Goal: Task Accomplishment & Management: Manage account settings

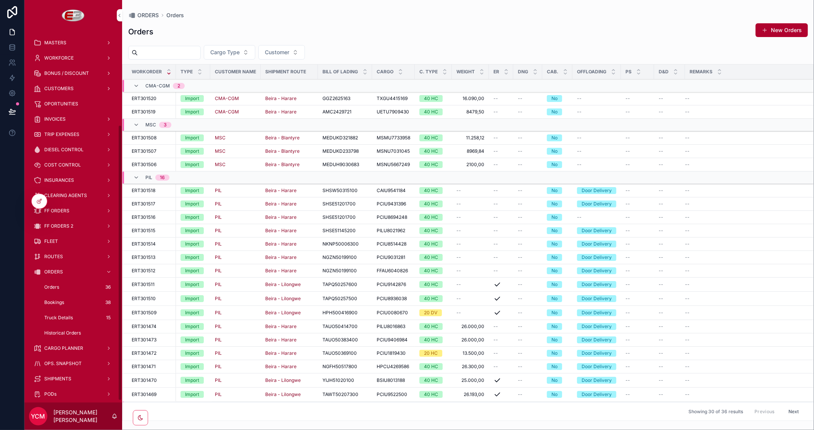
scroll to position [127, 0]
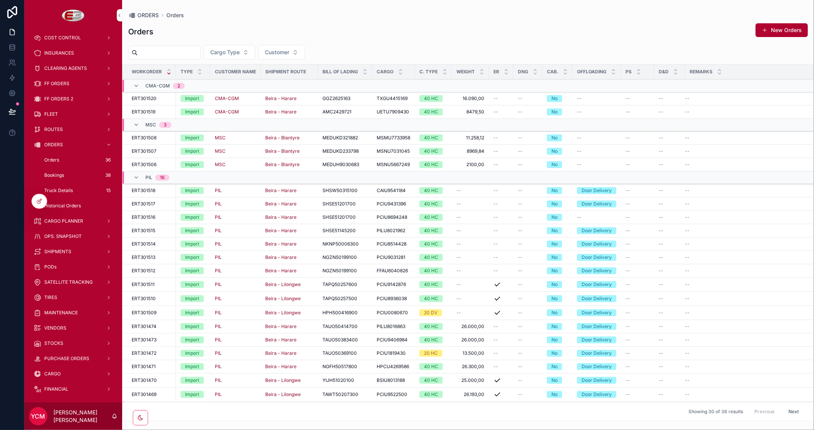
click at [72, 205] on span "Historical Orders" at bounding box center [62, 206] width 37 height 6
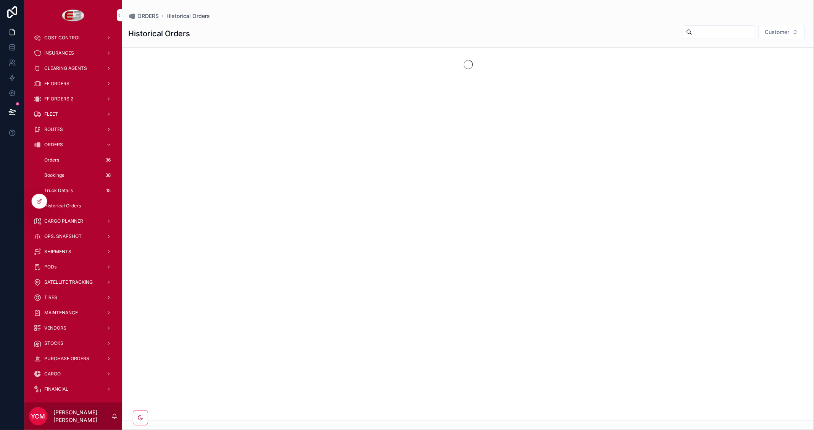
click at [62, 81] on span "FF ORDERS" at bounding box center [56, 84] width 25 height 6
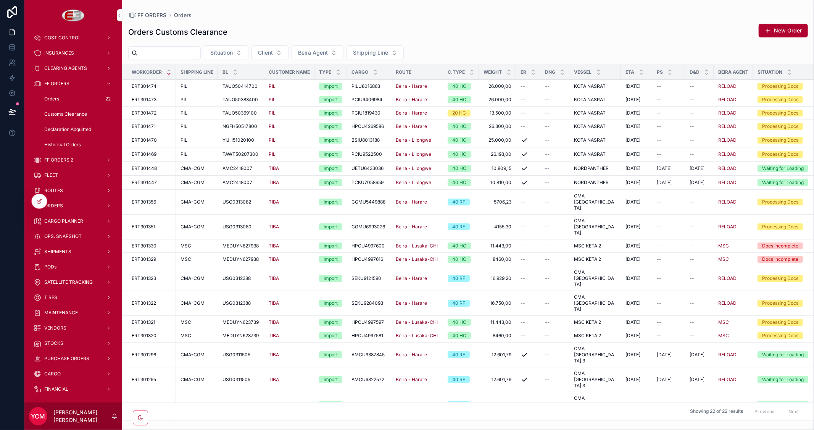
click at [53, 95] on div "Orders 22" at bounding box center [78, 99] width 70 height 12
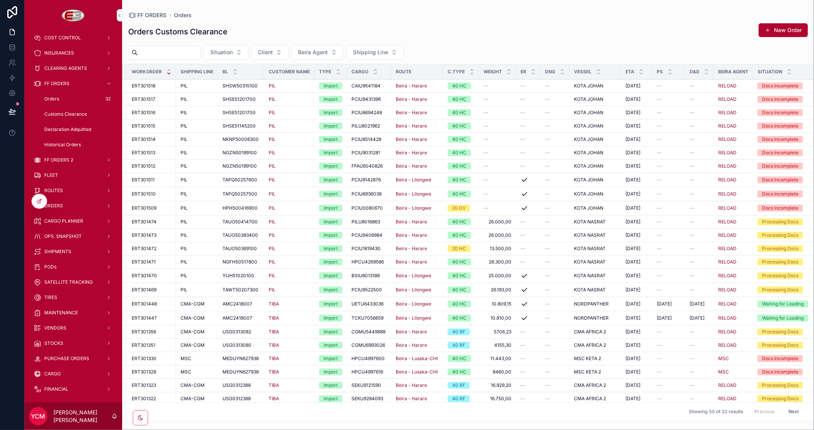
click at [273, 53] on span "Client" at bounding box center [265, 52] width 15 height 8
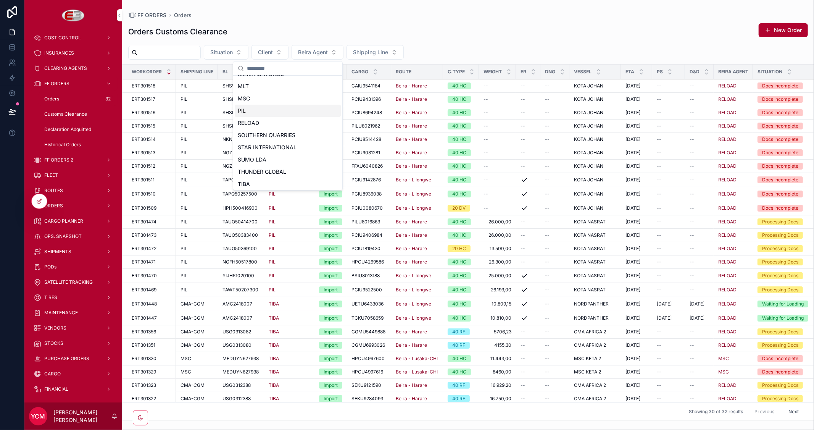
scroll to position [169, 0]
click at [263, 174] on div "TIBA" at bounding box center [288, 171] width 106 height 12
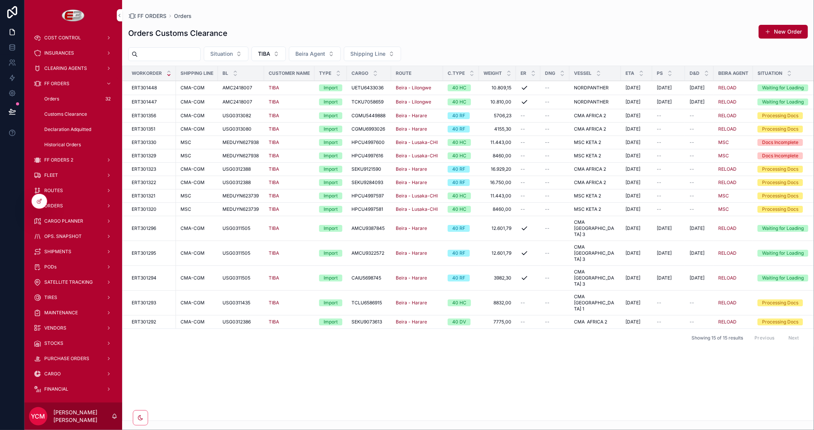
click at [620, 318] on div "Workorder Shipping Line BL Customer Name Type Cargo Route C.TYPE Weight ER DNG …" at bounding box center [468, 243] width 691 height 354
click at [606, 335] on div "Workorder Shipping Line BL Customer Name Type Cargo Route C.TYPE Weight ER DNG …" at bounding box center [468, 243] width 691 height 354
click at [188, 53] on input "scrollable content" at bounding box center [169, 54] width 63 height 11
paste input "**********"
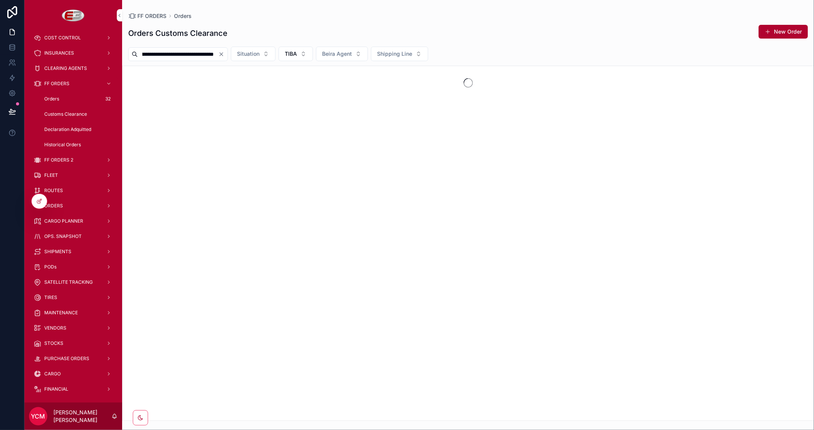
type input "**********"
click at [220, 54] on icon "Clear" at bounding box center [221, 54] width 6 height 6
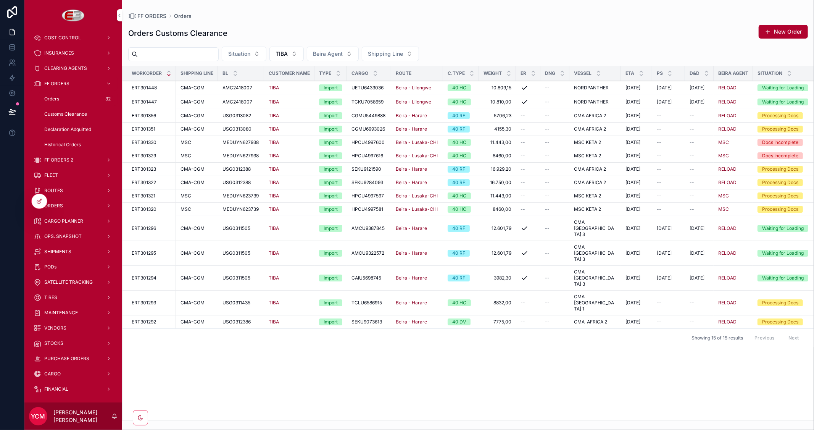
click at [175, 56] on input "scrollable content" at bounding box center [178, 54] width 81 height 11
paste input "**********"
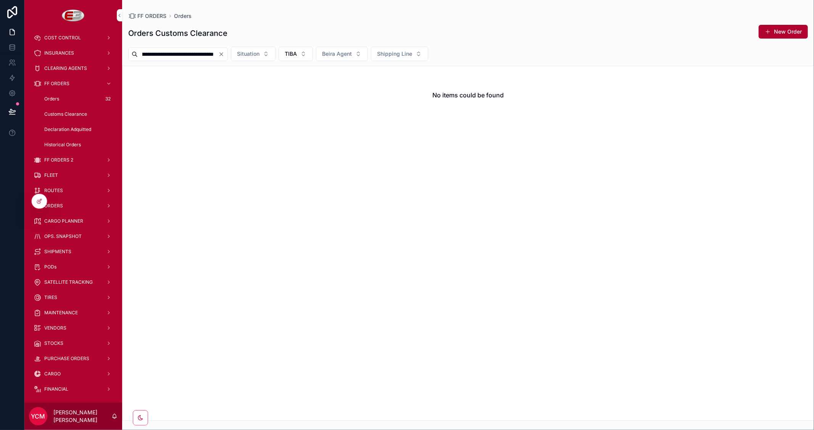
type input "**********"
click at [222, 54] on icon "Clear" at bounding box center [221, 54] width 6 height 6
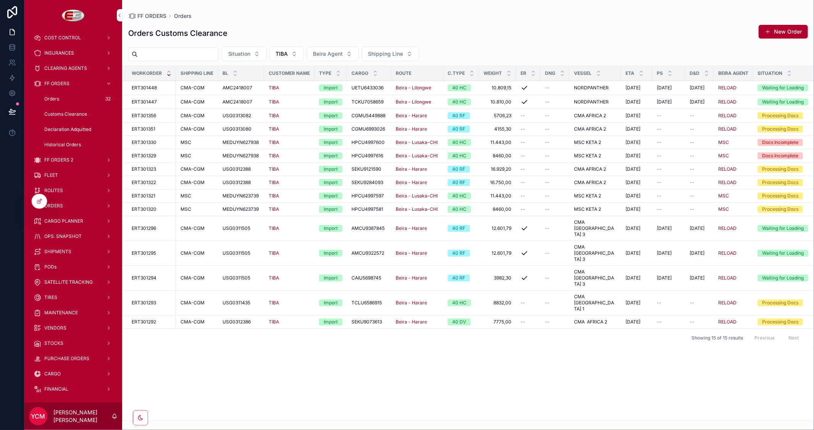
click at [73, 146] on span "Historical Orders" at bounding box center [62, 145] width 37 height 6
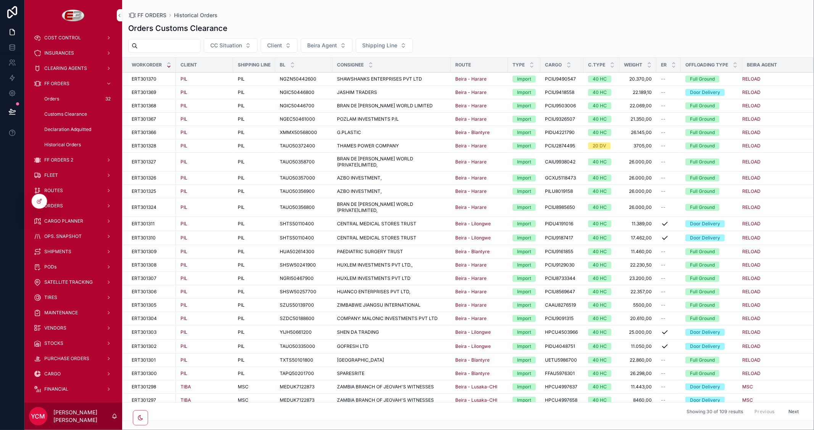
paste input "**********"
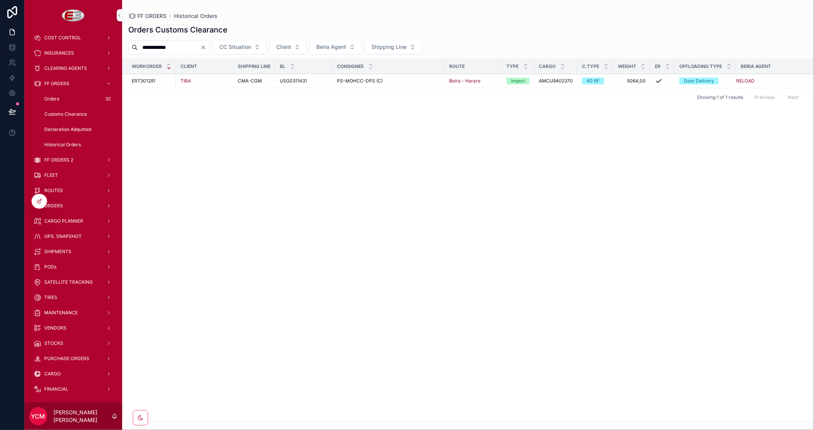
type input "**********"
click at [149, 83] on span "ERT301291" at bounding box center [144, 81] width 24 height 6
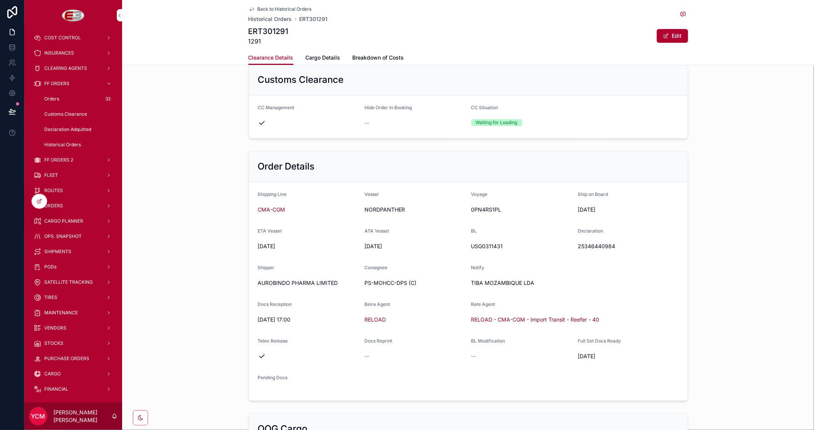
scroll to position [127, 0]
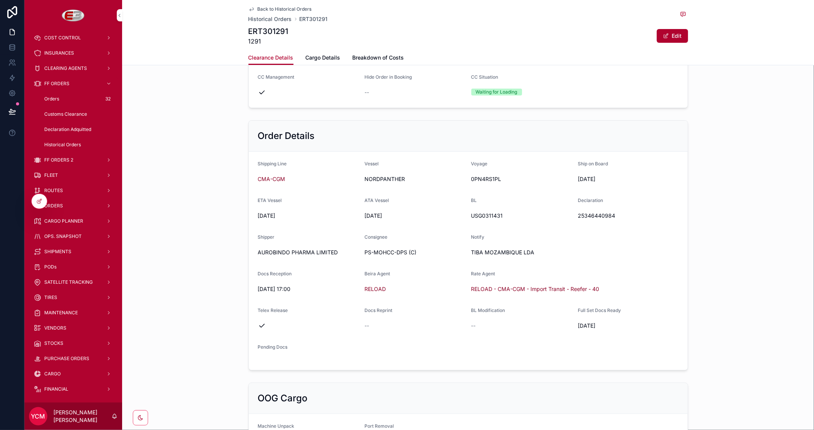
click at [315, 56] on span "Cargo Details" at bounding box center [323, 58] width 35 height 8
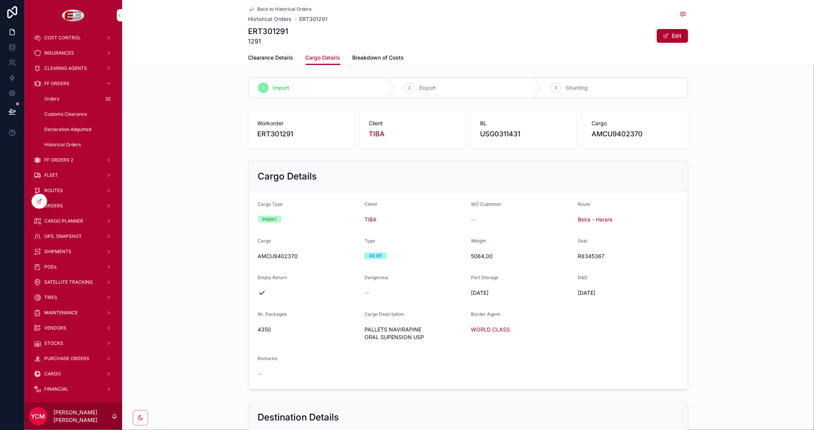
click at [372, 57] on span "Breakdown of Costs" at bounding box center [379, 58] width 52 height 8
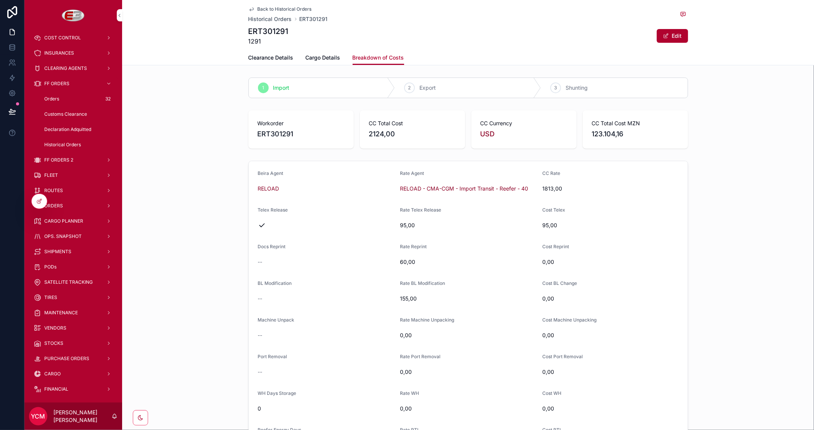
click at [314, 54] on span "Cargo Details" at bounding box center [323, 58] width 35 height 8
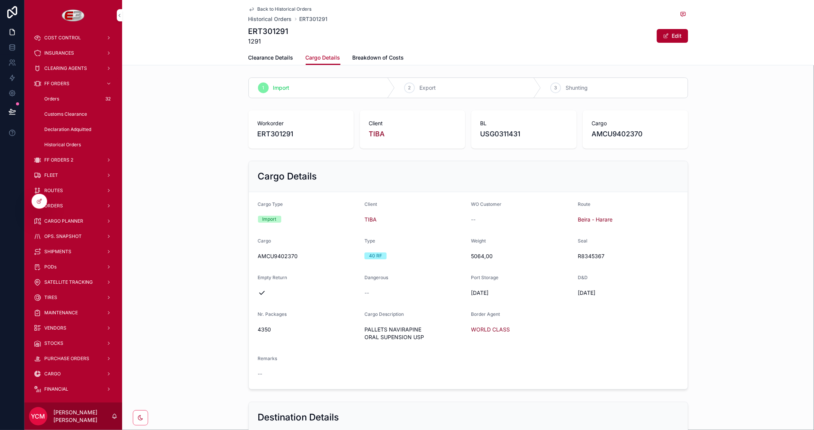
click at [267, 56] on span "Clearance Details" at bounding box center [271, 58] width 45 height 8
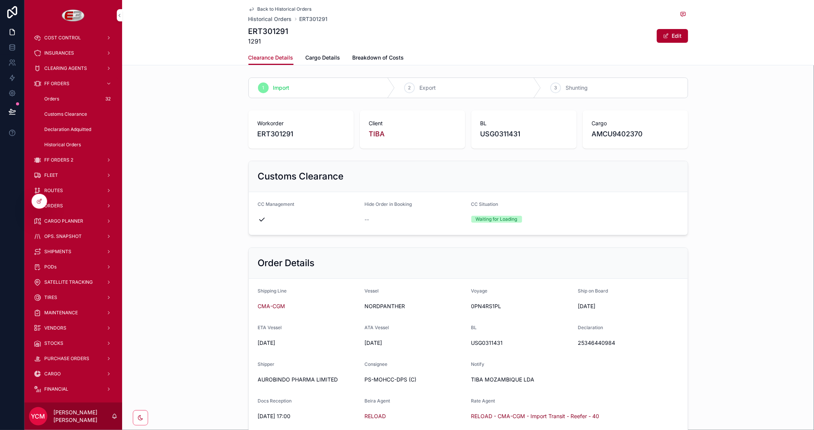
click at [265, 8] on span "Back to Historical Orders" at bounding box center [285, 9] width 54 height 6
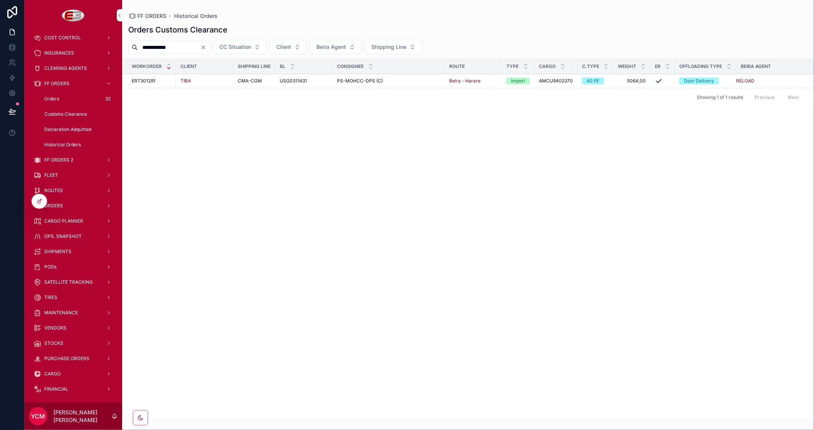
click at [64, 250] on span "SHIPMENTS" at bounding box center [57, 252] width 27 height 6
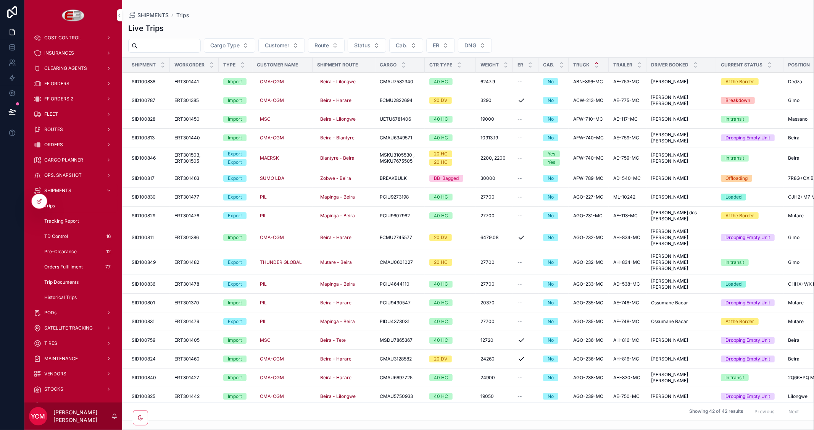
click at [192, 47] on input "scrollable content" at bounding box center [169, 45] width 63 height 11
paste input "**********"
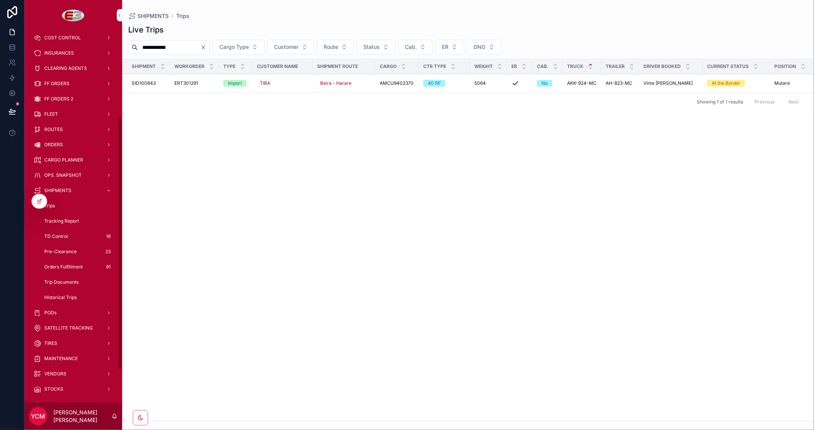
drag, startPoint x: 191, startPoint y: 45, endPoint x: 119, endPoint y: 47, distance: 72.2
click at [119, 47] on div "**********" at bounding box center [419, 215] width 790 height 430
click at [276, 177] on div "Shipment Workorder Type Customer Name Shipment Route Cargo Ctr Type Weight ER C…" at bounding box center [468, 239] width 691 height 361
click at [196, 48] on input "**********" at bounding box center [169, 47] width 63 height 11
drag, startPoint x: 192, startPoint y: 46, endPoint x: 116, endPoint y: 47, distance: 75.6
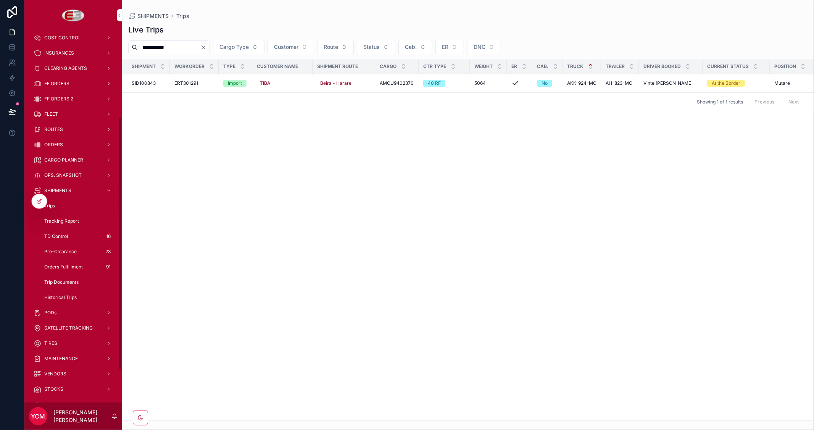
click at [116, 47] on div "**********" at bounding box center [419, 215] width 790 height 430
paste input "scrollable content"
type input "**********"
click at [207, 47] on icon "Clear" at bounding box center [203, 47] width 6 height 6
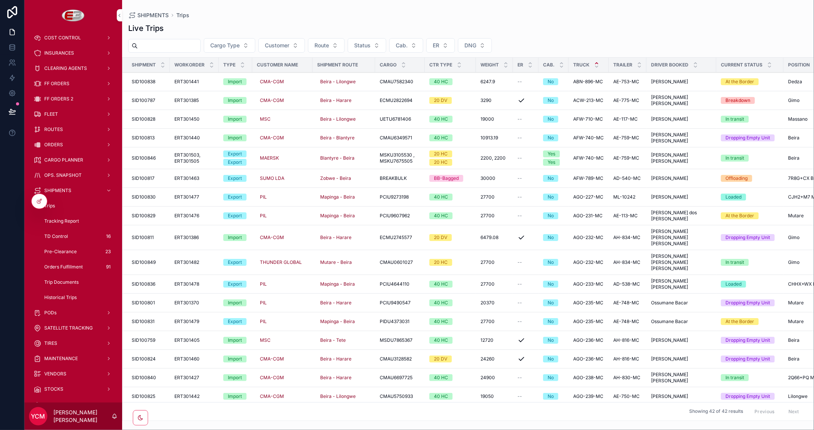
click at [58, 221] on span "Tracking Report" at bounding box center [61, 221] width 35 height 6
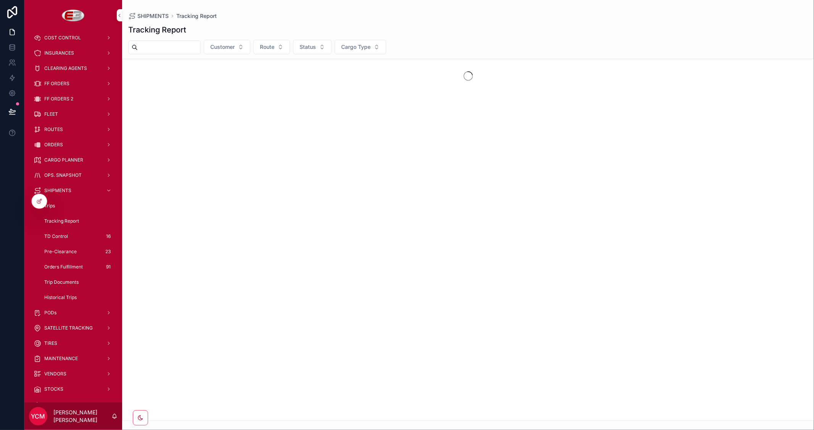
click at [55, 143] on span "ORDERS" at bounding box center [53, 145] width 19 height 6
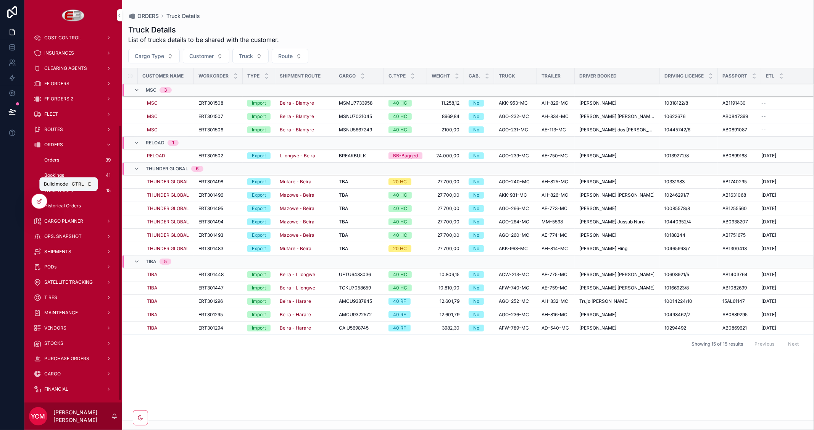
click at [34, 199] on div at bounding box center [39, 201] width 15 height 15
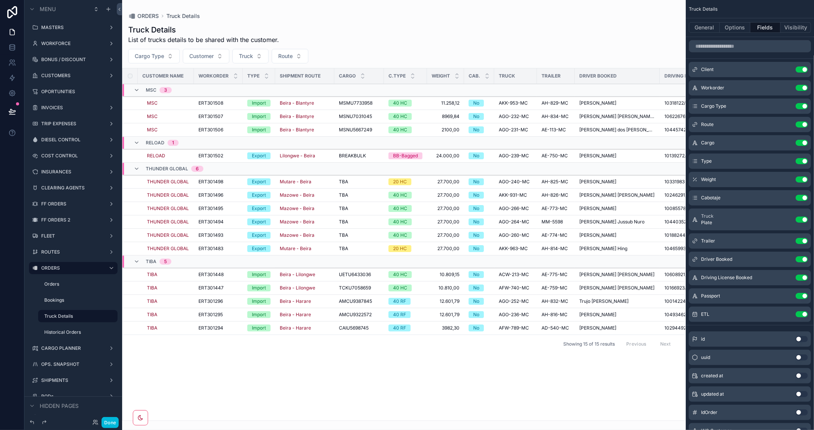
click at [448, 414] on div "scrollable content" at bounding box center [404, 215] width 564 height 430
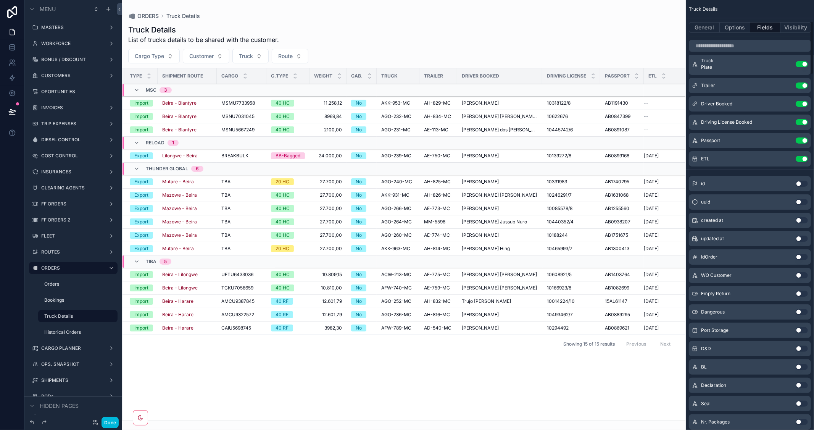
scroll to position [170, 0]
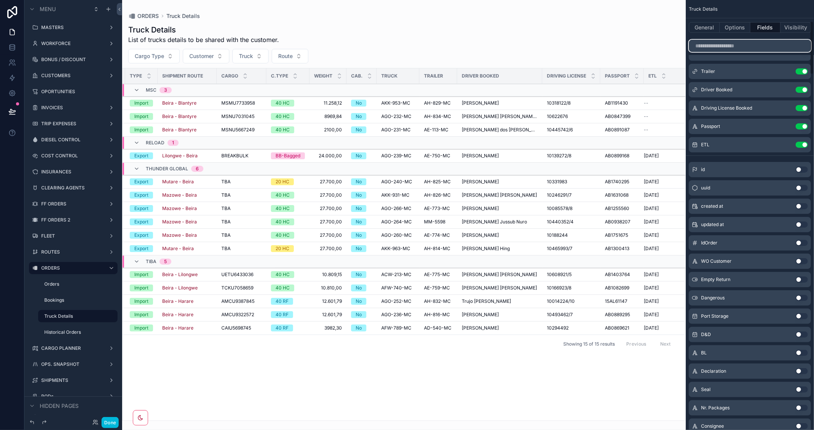
click at [732, 44] on input "scrollable content" at bounding box center [750, 46] width 122 height 12
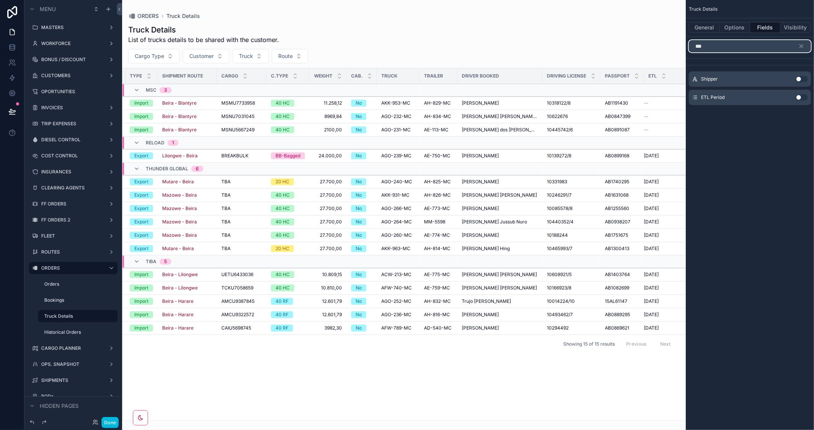
type input "***"
click at [803, 96] on button "Use setting" at bounding box center [802, 97] width 12 height 6
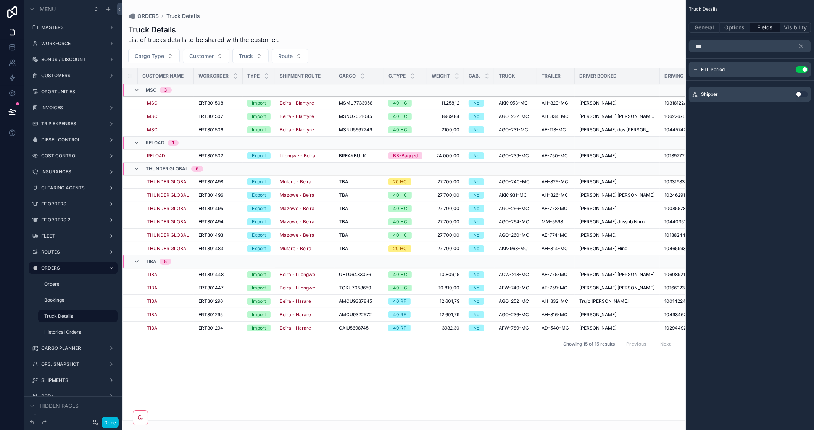
scroll to position [0, 175]
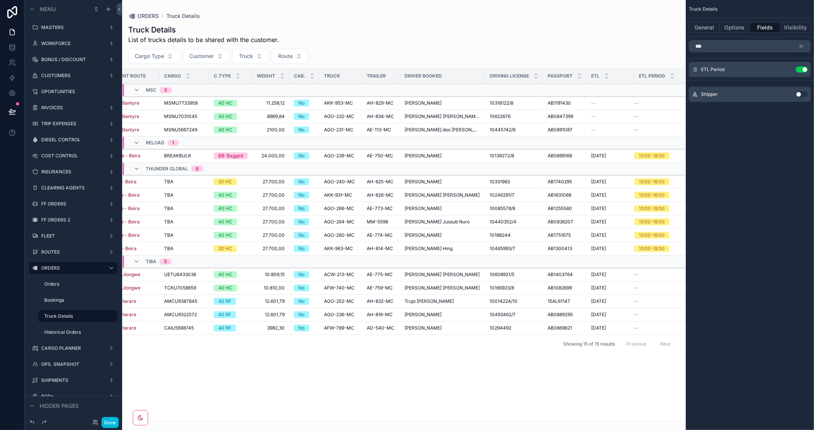
click at [110, 421] on button "Done" at bounding box center [110, 422] width 17 height 11
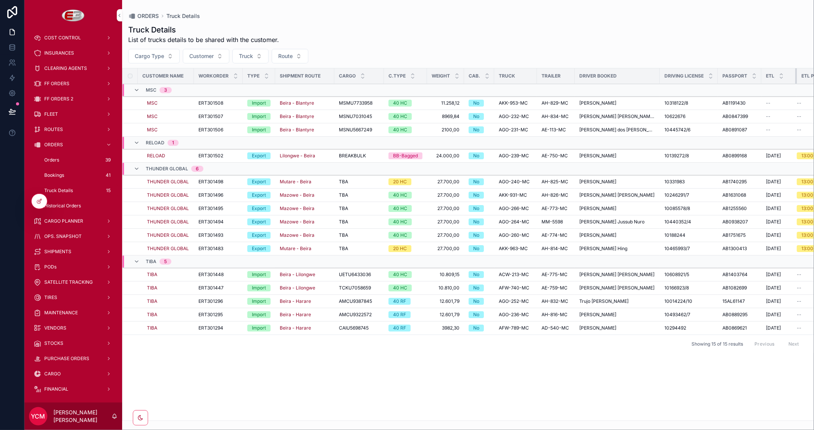
drag, startPoint x: 803, startPoint y: 77, endPoint x: 790, endPoint y: 81, distance: 12.9
click at [796, 81] on div "scrollable content" at bounding box center [797, 75] width 3 height 15
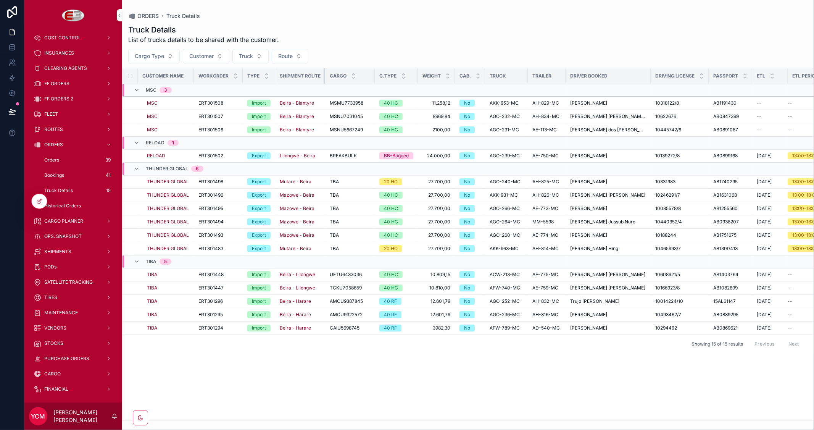
drag, startPoint x: 333, startPoint y: 74, endPoint x: 307, endPoint y: 74, distance: 25.2
click at [307, 74] on th "Shipment Route" at bounding box center [300, 76] width 50 height 16
drag, startPoint x: 241, startPoint y: 76, endPoint x: 225, endPoint y: 76, distance: 15.7
click at [225, 76] on th "Workorder" at bounding box center [218, 76] width 49 height 16
drag, startPoint x: 703, startPoint y: 75, endPoint x: 677, endPoint y: 75, distance: 25.2
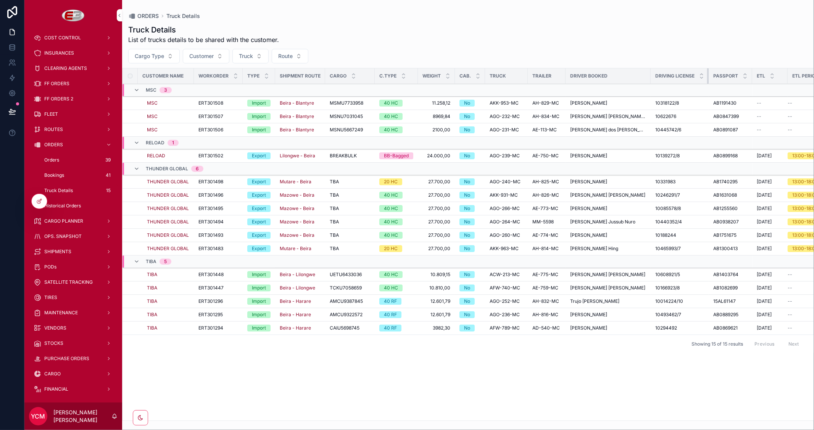
click at [677, 75] on th "Driving License" at bounding box center [680, 76] width 58 height 16
click at [35, 196] on div at bounding box center [39, 201] width 15 height 15
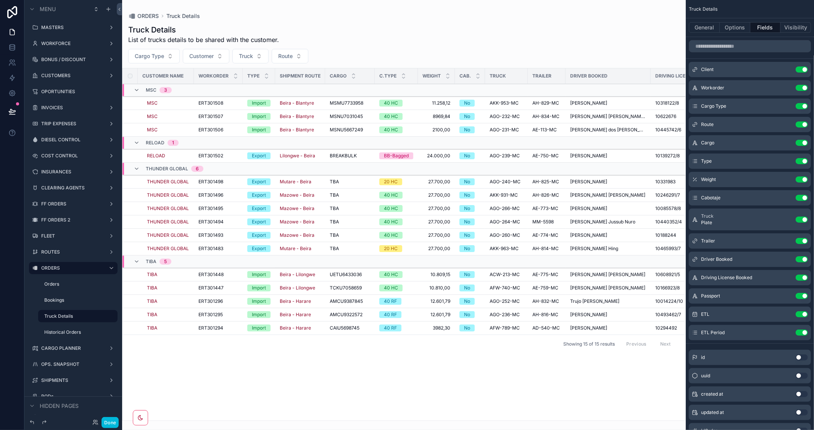
click at [0, 0] on icon "scrollable content" at bounding box center [0, 0] width 0 height 0
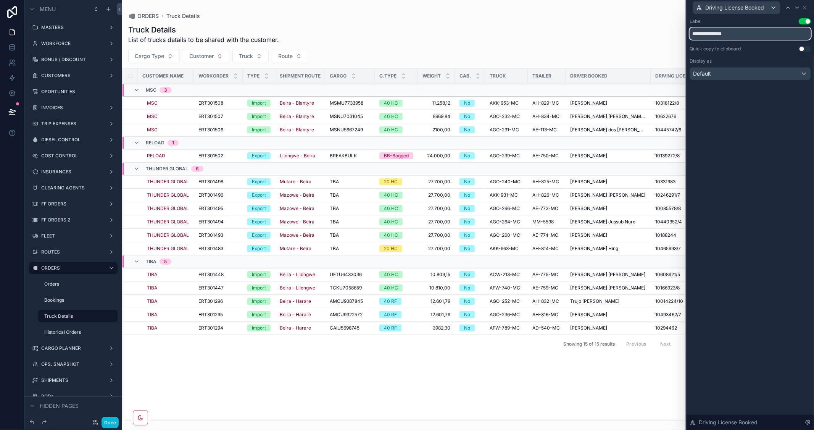
click at [701, 33] on input "**********" at bounding box center [750, 33] width 121 height 12
type input "*******"
click at [112, 421] on button "Done" at bounding box center [110, 422] width 17 height 11
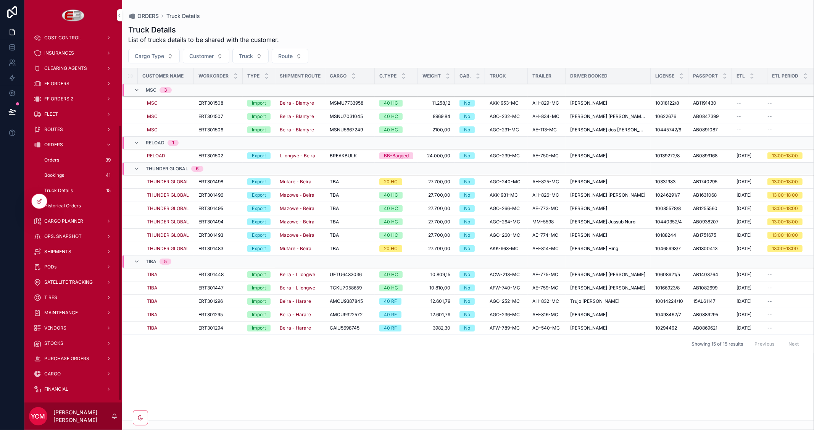
click at [38, 201] on icon at bounding box center [39, 201] width 6 height 6
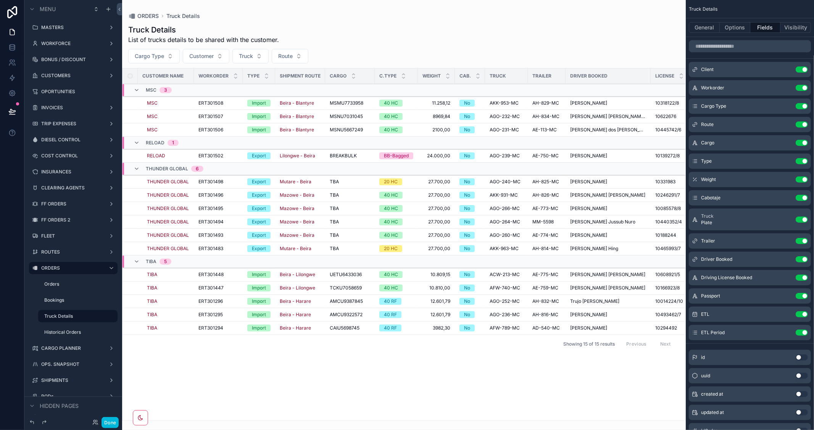
click at [804, 356] on button "Use setting" at bounding box center [802, 357] width 12 height 6
click at [425, 415] on div "scrollable content" at bounding box center [404, 215] width 564 height 430
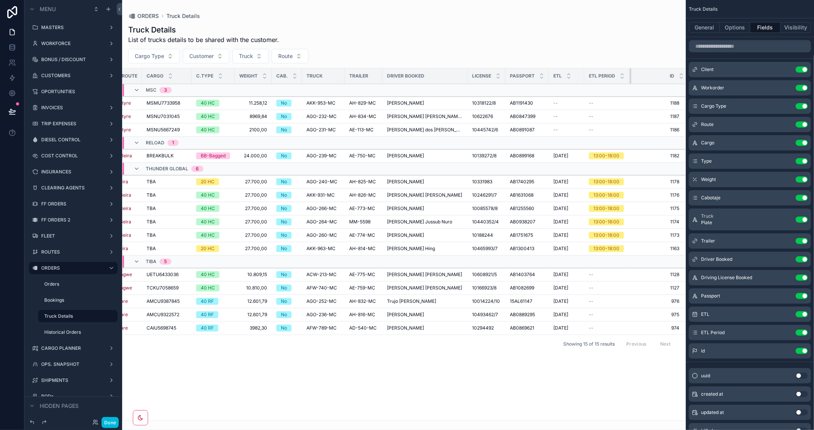
scroll to position [0, 178]
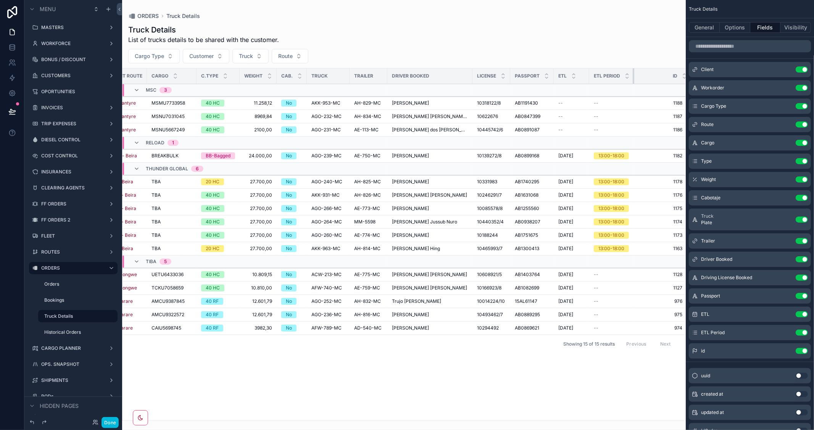
drag, startPoint x: 627, startPoint y: 72, endPoint x: 612, endPoint y: 77, distance: 15.3
click at [612, 77] on th "ETL Period" at bounding box center [612, 76] width 45 height 16
click at [797, 352] on button "Use setting" at bounding box center [802, 351] width 12 height 6
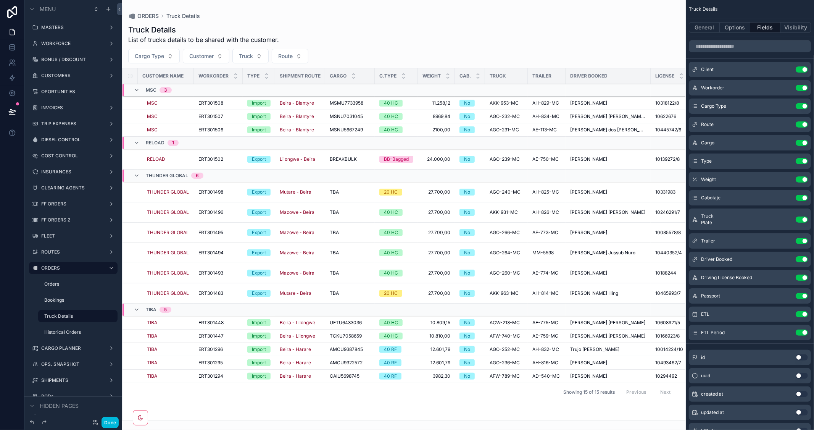
click at [108, 423] on button "Done" at bounding box center [110, 422] width 17 height 11
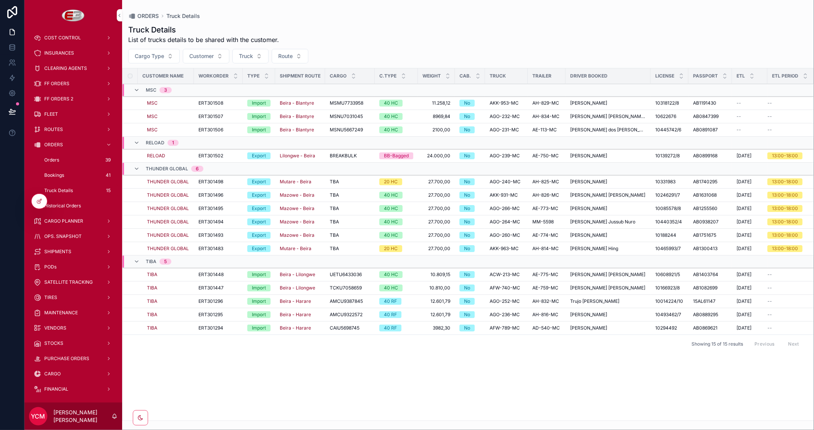
click at [55, 159] on span "Orders" at bounding box center [51, 160] width 15 height 6
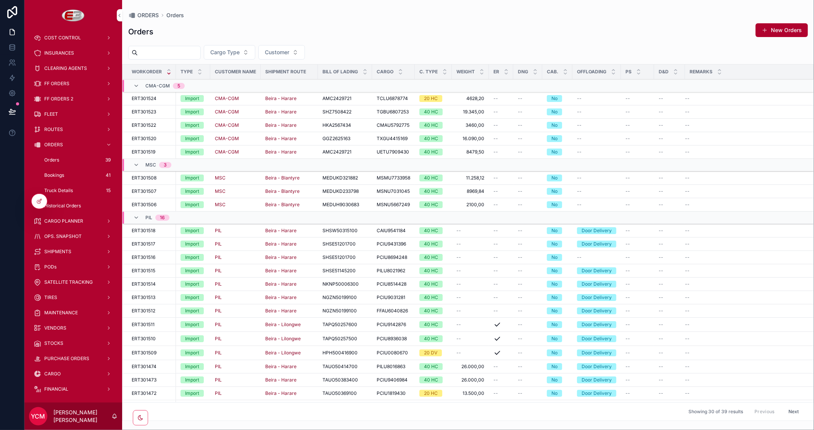
click at [240, 52] on span "Cargo Type" at bounding box center [224, 52] width 29 height 8
click at [365, 28] on div "Orders New Orders" at bounding box center [468, 32] width 680 height 18
click at [67, 222] on span "CARGO PLANNER" at bounding box center [63, 221] width 39 height 6
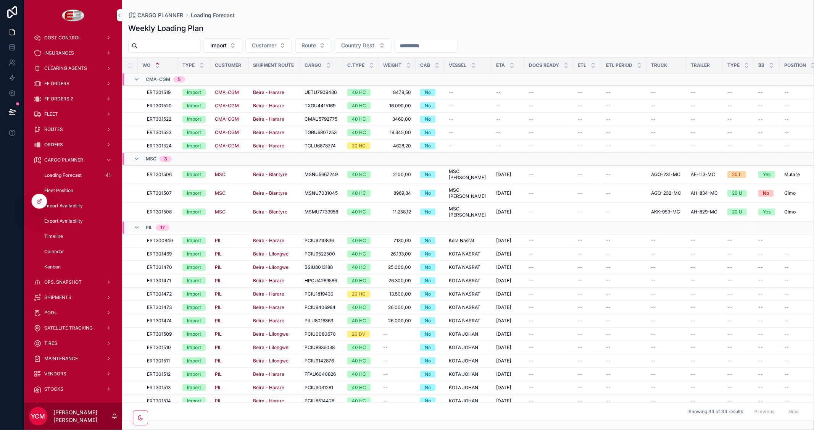
click at [60, 82] on span "FF ORDERS" at bounding box center [56, 84] width 25 height 6
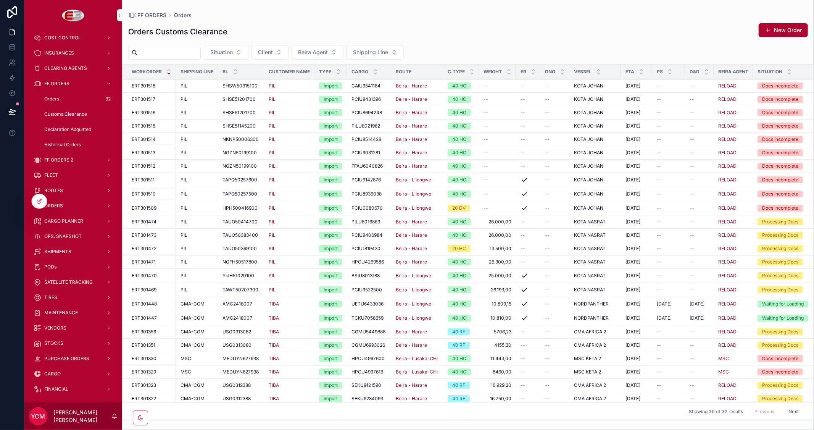
click at [59, 207] on span "ORDERS" at bounding box center [53, 206] width 19 height 6
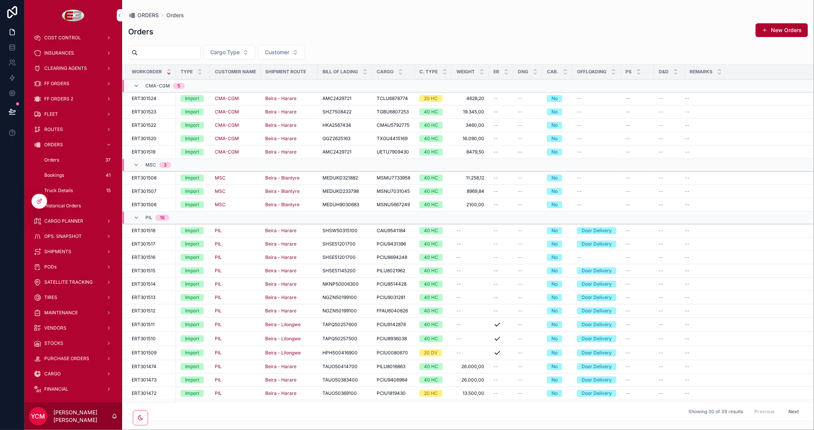
click at [255, 48] on button "Cargo Type" at bounding box center [230, 52] width 52 height 15
click at [371, 31] on div "Orders New Orders" at bounding box center [468, 32] width 680 height 18
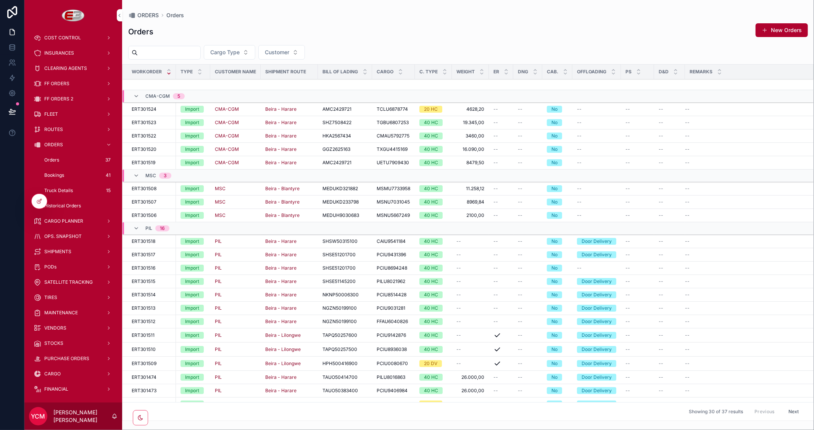
scroll to position [157, 0]
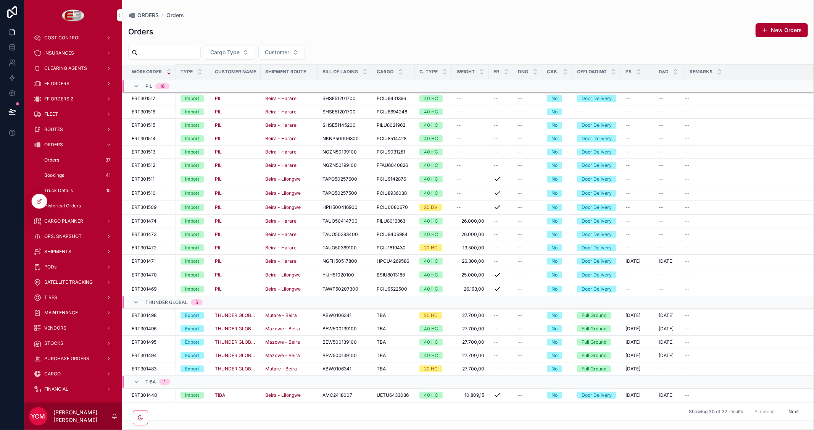
click at [63, 82] on span "FF ORDERS" at bounding box center [56, 84] width 25 height 6
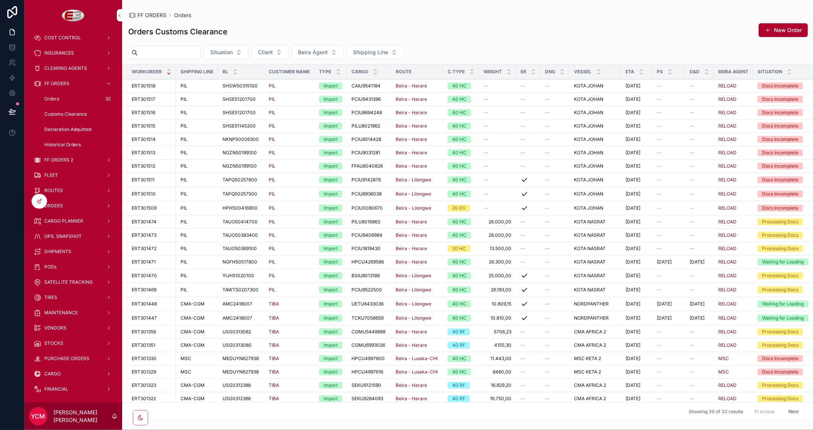
click at [233, 52] on span "Situation" at bounding box center [221, 52] width 23 height 8
click at [289, 48] on button "Client" at bounding box center [270, 52] width 37 height 15
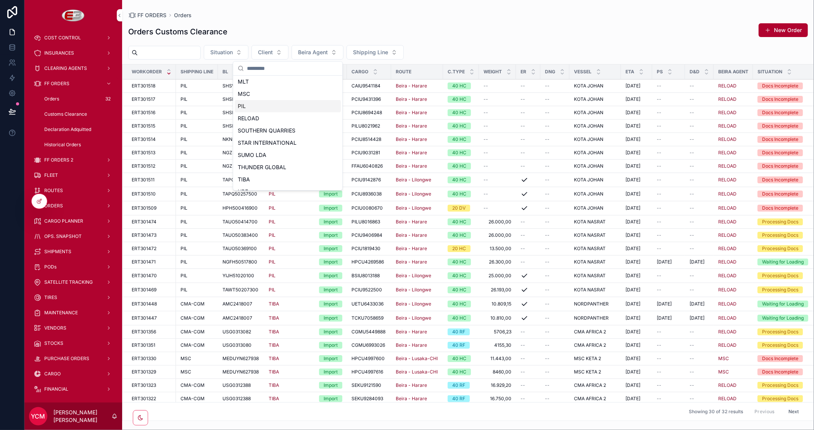
scroll to position [169, 0]
click at [255, 169] on div "TIBA" at bounding box center [288, 171] width 106 height 12
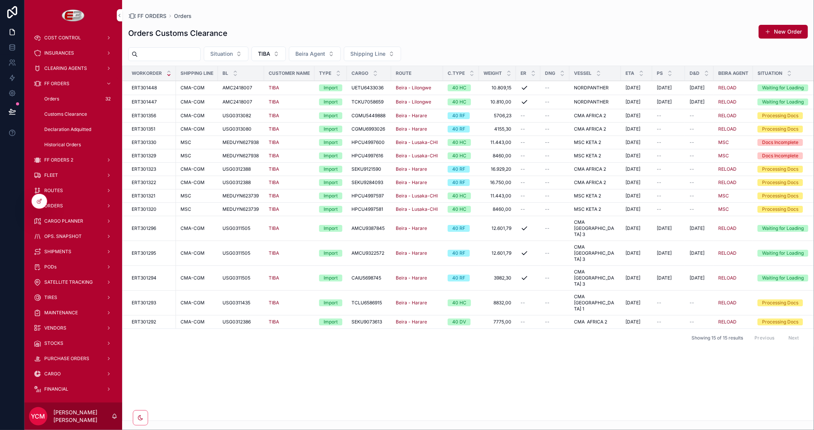
click at [61, 203] on span "ORDERS" at bounding box center [53, 206] width 19 height 6
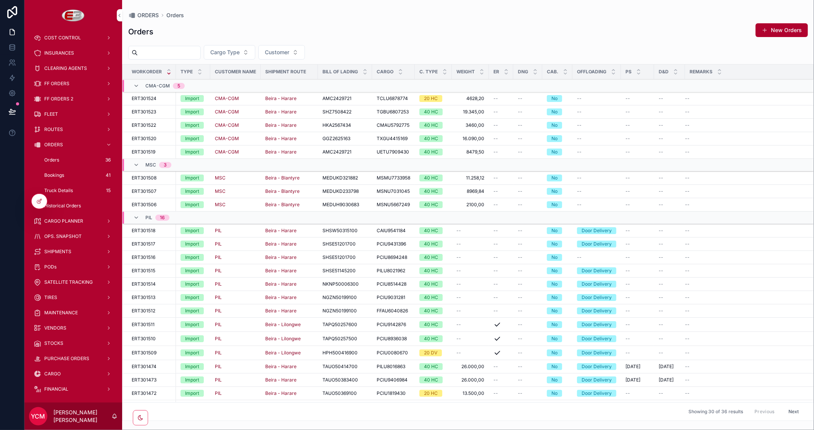
click at [56, 173] on span "Bookings" at bounding box center [54, 175] width 20 height 6
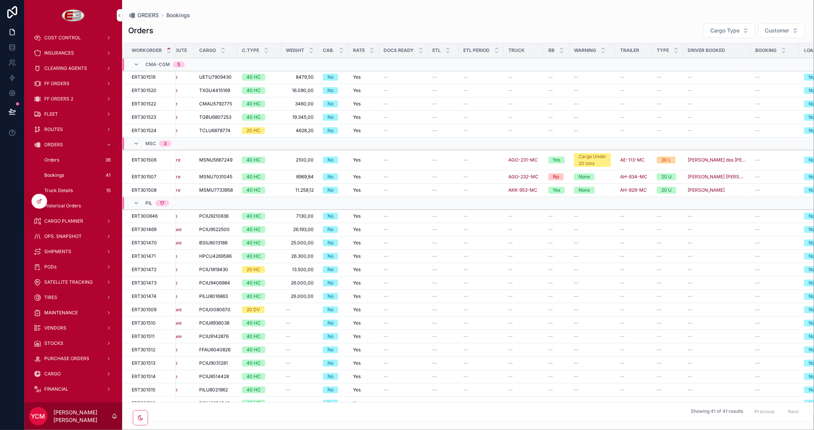
scroll to position [0, 116]
click at [0, 0] on span "Dates" at bounding box center [0, 0] width 0 height 0
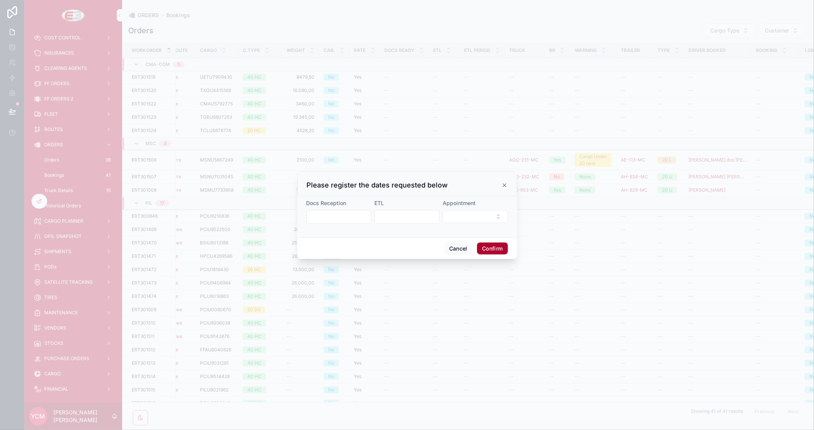
click at [399, 212] on input "text" at bounding box center [407, 217] width 65 height 11
click at [379, 299] on button "7" at bounding box center [380, 296] width 14 height 14
type input "*********"
click at [460, 219] on button "Select Button" at bounding box center [475, 216] width 65 height 13
click at [448, 271] on div "19:00-06:00" at bounding box center [443, 269] width 27 height 7
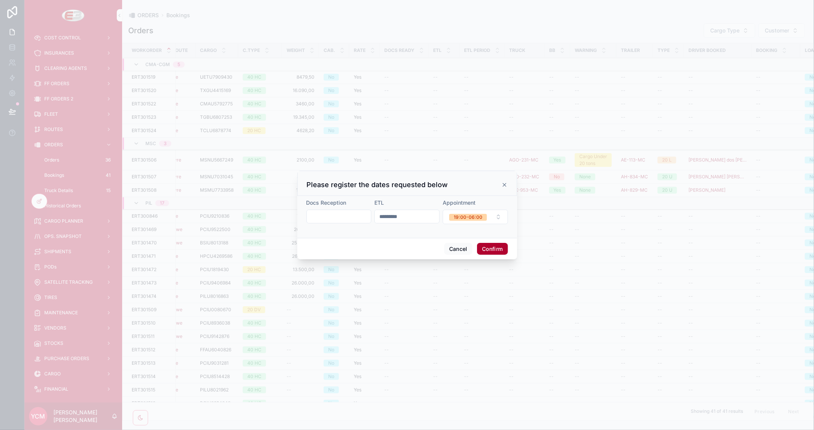
click at [491, 250] on button "Confirm" at bounding box center [492, 249] width 31 height 12
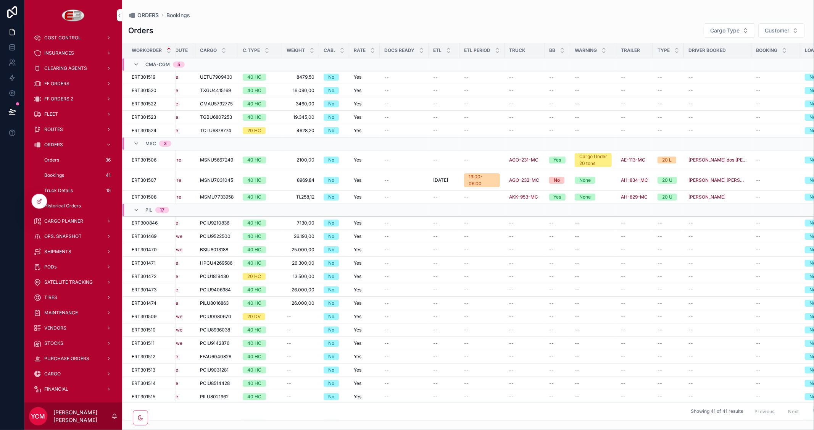
click at [0, 0] on span "Dates" at bounding box center [0, 0] width 0 height 0
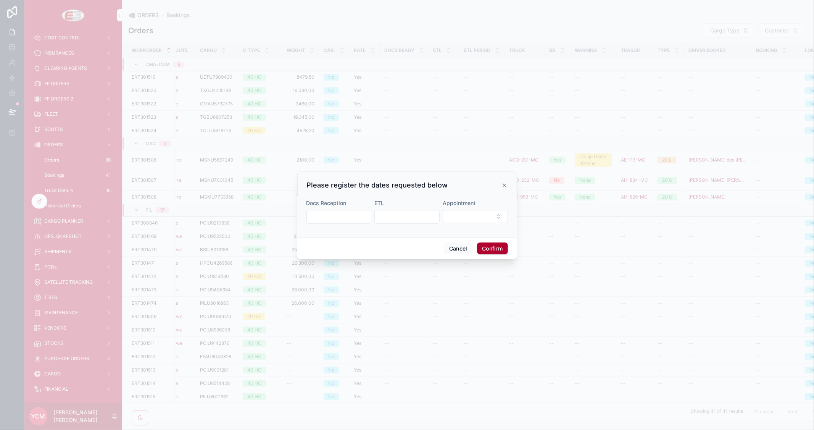
click at [404, 218] on input "text" at bounding box center [407, 217] width 65 height 11
click at [376, 296] on button "7" at bounding box center [380, 296] width 14 height 14
type input "*********"
click at [478, 217] on button "Select Button" at bounding box center [475, 216] width 65 height 13
click at [450, 268] on div "19:00-06:00" at bounding box center [443, 269] width 27 height 7
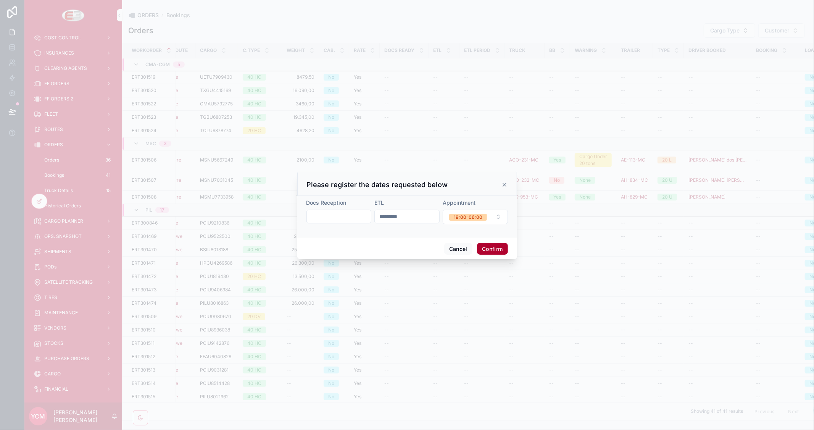
click at [491, 245] on button "Confirm" at bounding box center [492, 249] width 31 height 12
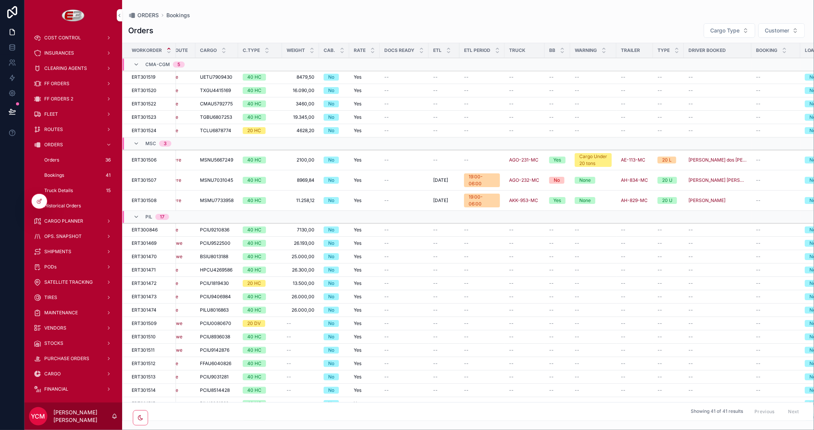
click at [0, 0] on span "Dates" at bounding box center [0, 0] width 0 height 0
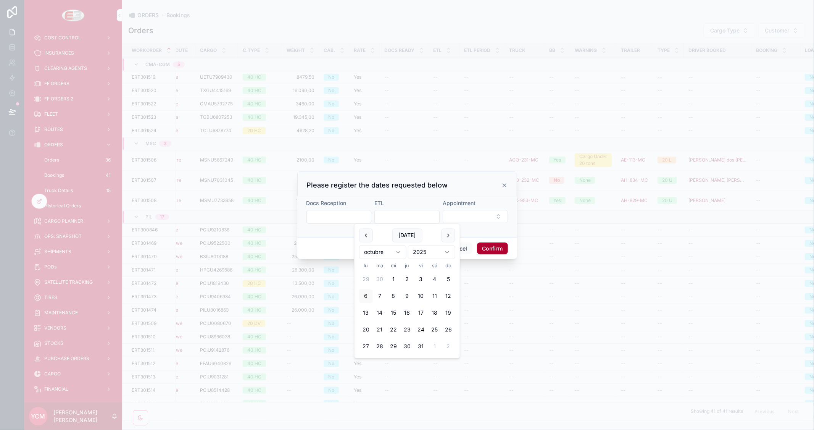
click at [422, 219] on input "text" at bounding box center [407, 217] width 65 height 11
click at [380, 296] on button "7" at bounding box center [380, 296] width 14 height 14
type input "*********"
click at [437, 248] on html "MASTERS WORKFORCE BONUS / DISCOUNT CUSTOMERS OPORTUNITIES INVOICES TRIP EXPENSE…" at bounding box center [407, 215] width 814 height 430
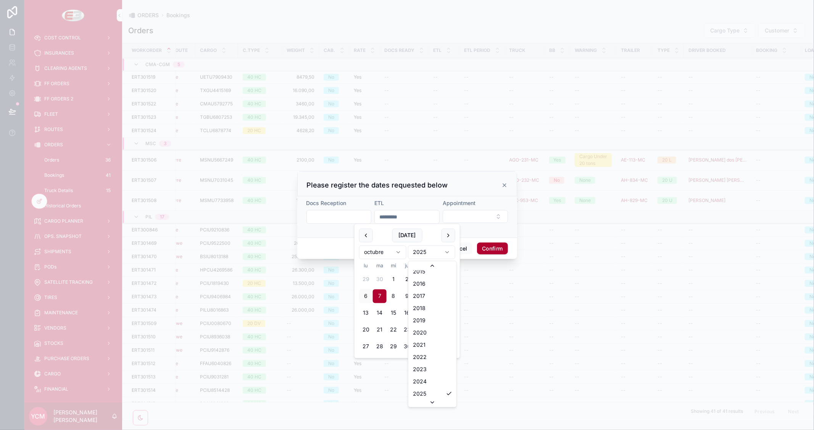
click at [451, 218] on html "MASTERS WORKFORCE BONUS / DISCOUNT CUSTOMERS OPORTUNITIES INVOICES TRIP EXPENSE…" at bounding box center [407, 215] width 814 height 430
click at [451, 218] on button "Select Button" at bounding box center [475, 216] width 65 height 13
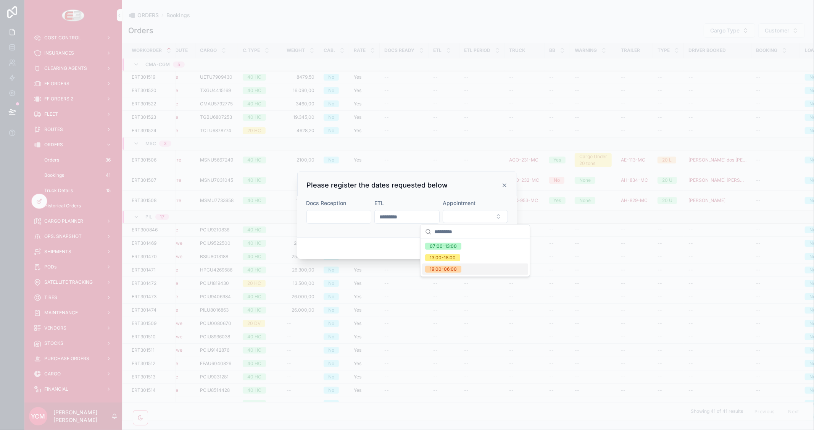
click at [442, 266] on div "19:00-06:00" at bounding box center [443, 269] width 27 height 7
click at [493, 250] on button "Confirm" at bounding box center [492, 249] width 31 height 12
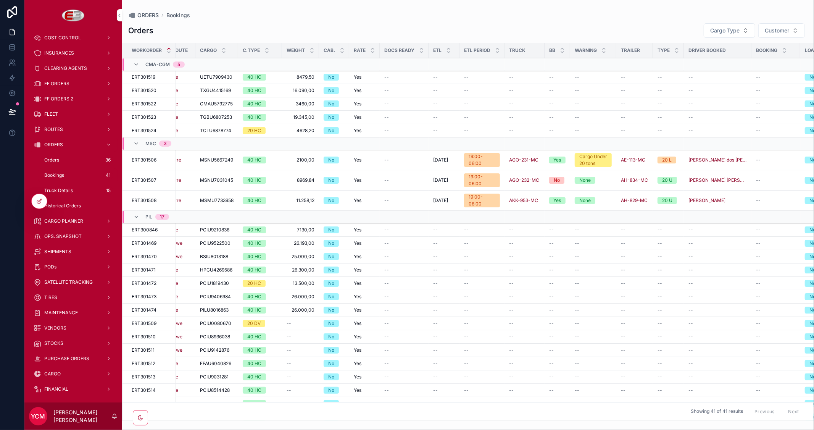
click at [63, 189] on span "Truck Details" at bounding box center [58, 190] width 29 height 6
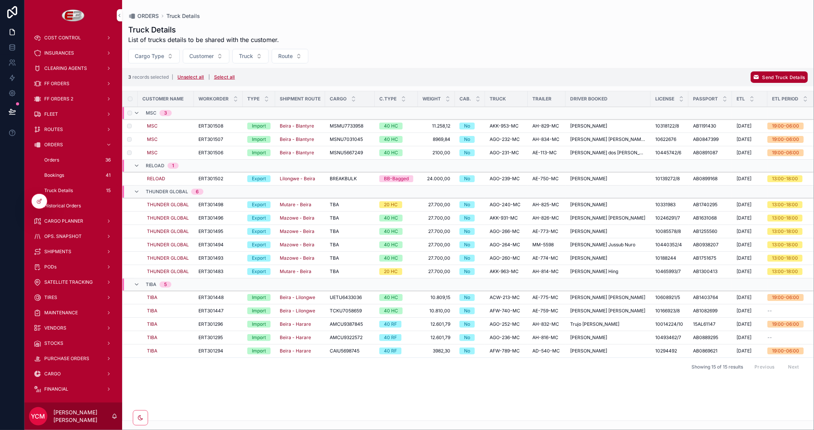
click at [770, 78] on span "Send Truck Details" at bounding box center [784, 77] width 43 height 6
click at [795, 61] on icon "scrollable content" at bounding box center [796, 62] width 6 height 6
